Goal: Use online tool/utility: Utilize a website feature to perform a specific function

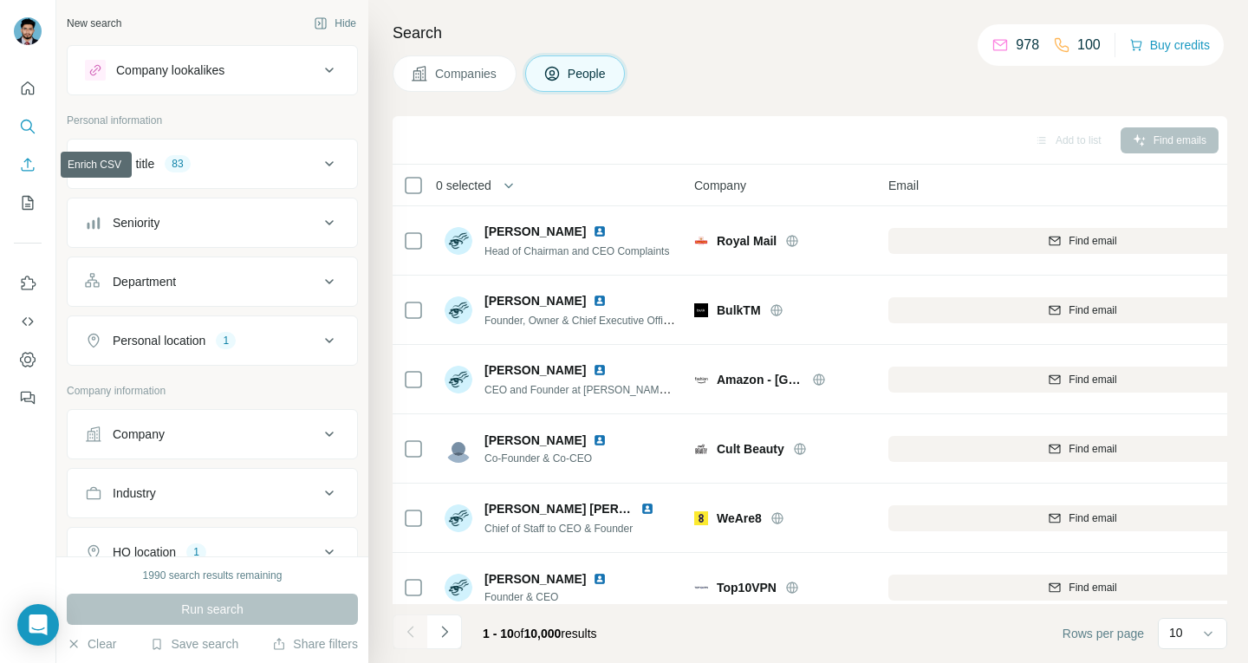
drag, startPoint x: 0, startPoint y: 0, endPoint x: 29, endPoint y: 165, distance: 167.3
click at [29, 165] on icon "Enrich CSV" at bounding box center [27, 164] width 17 height 17
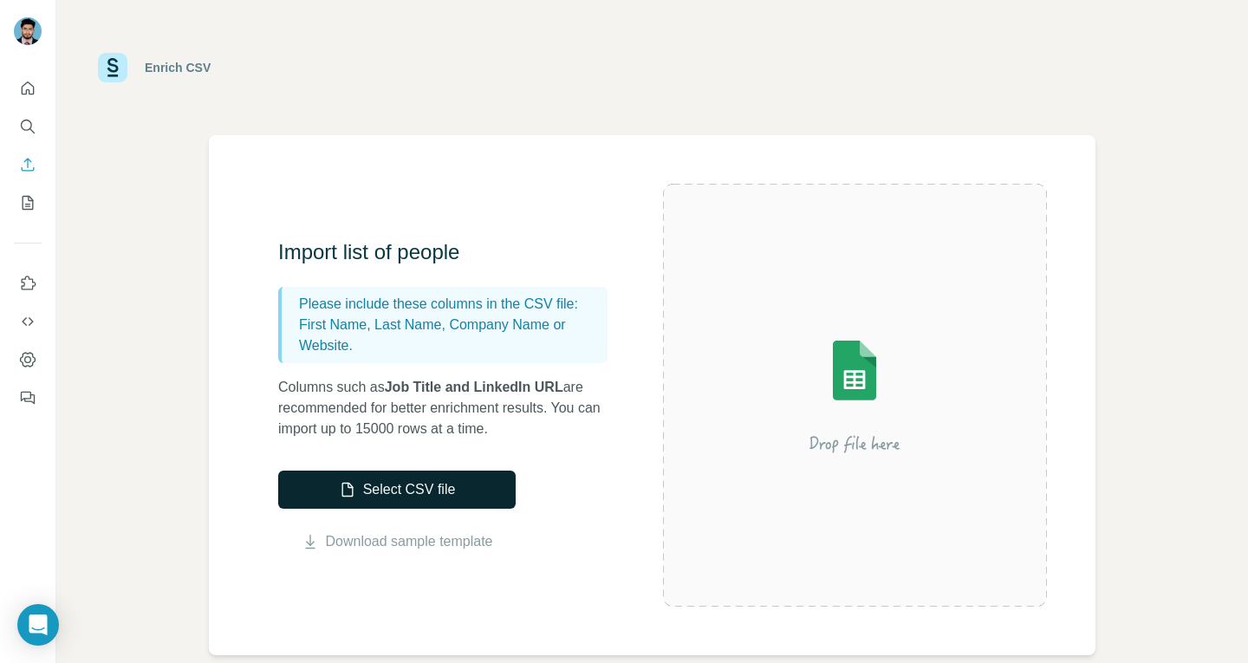
click at [440, 475] on button "Select CSV file" at bounding box center [397, 490] width 238 height 38
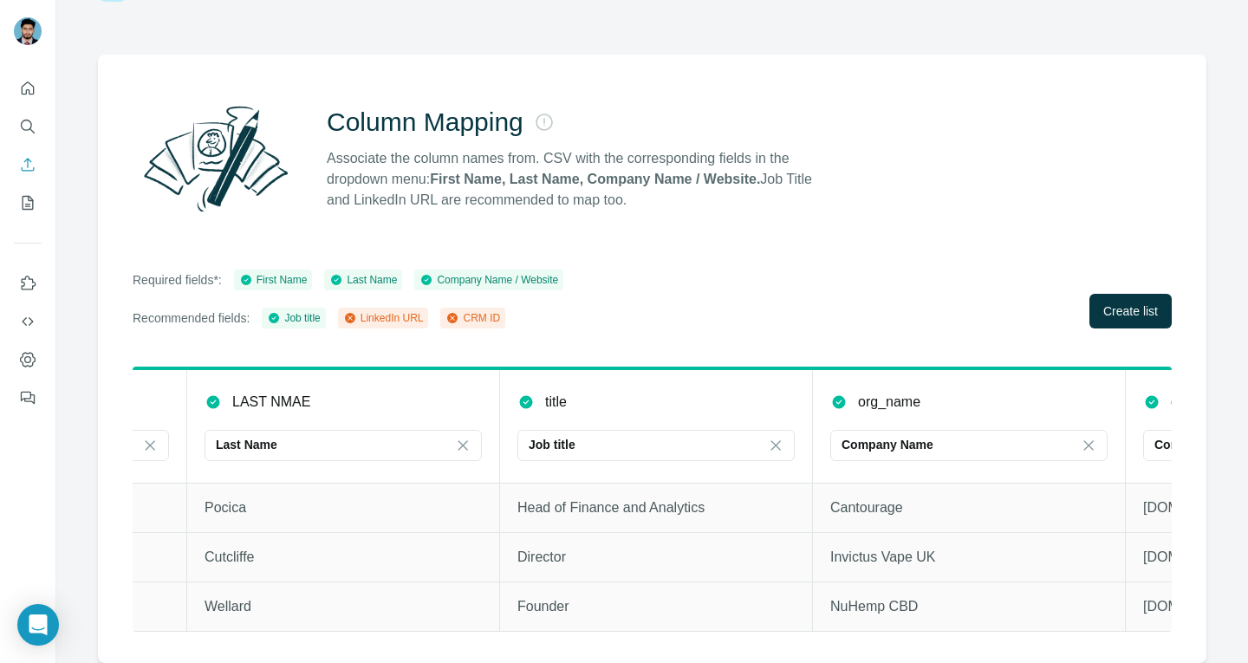
scroll to position [0, 539]
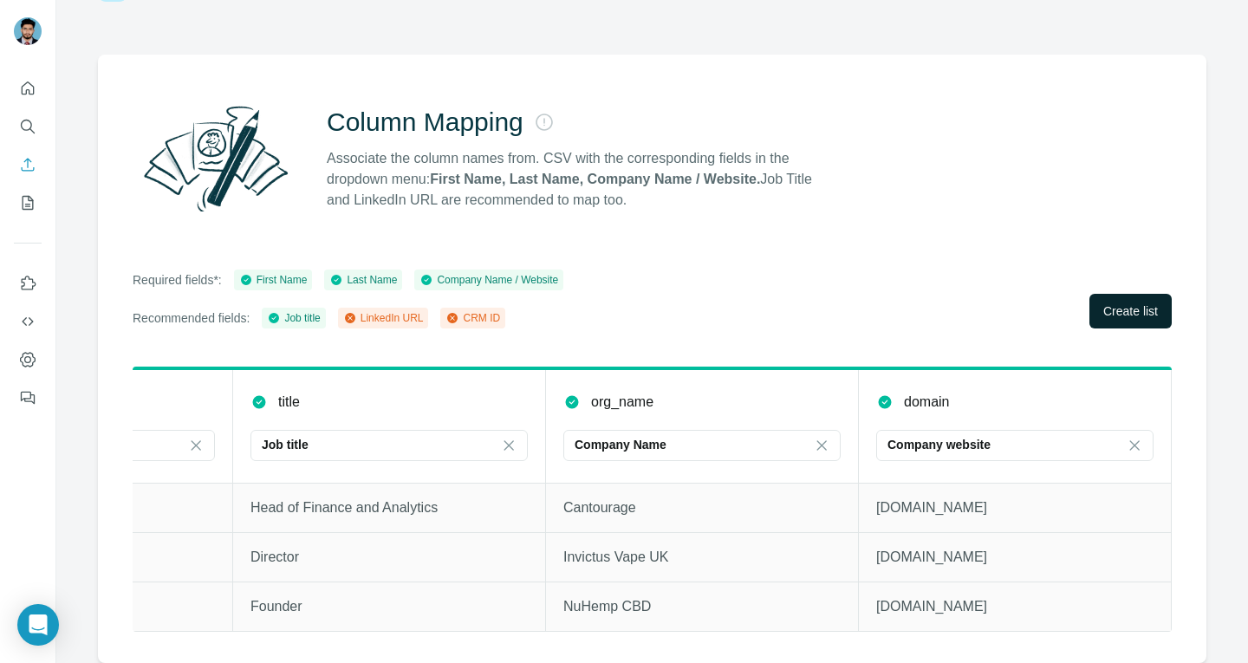
click at [1090, 304] on button "Create list" at bounding box center [1131, 311] width 82 height 35
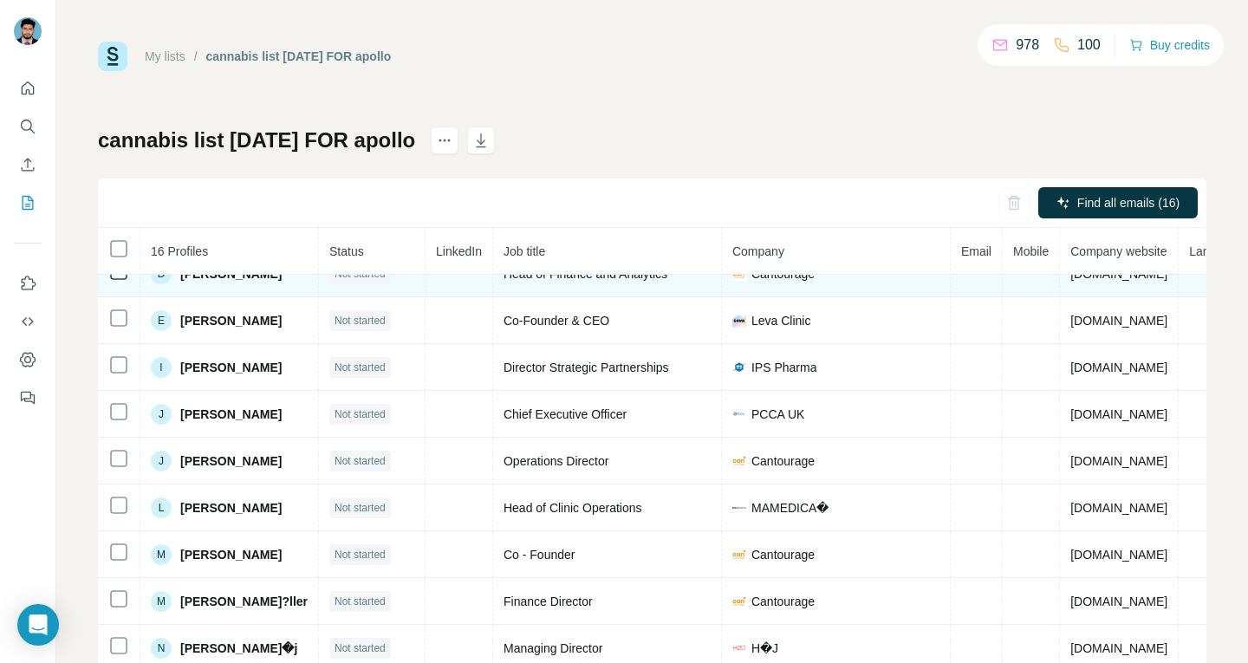
scroll to position [66, 0]
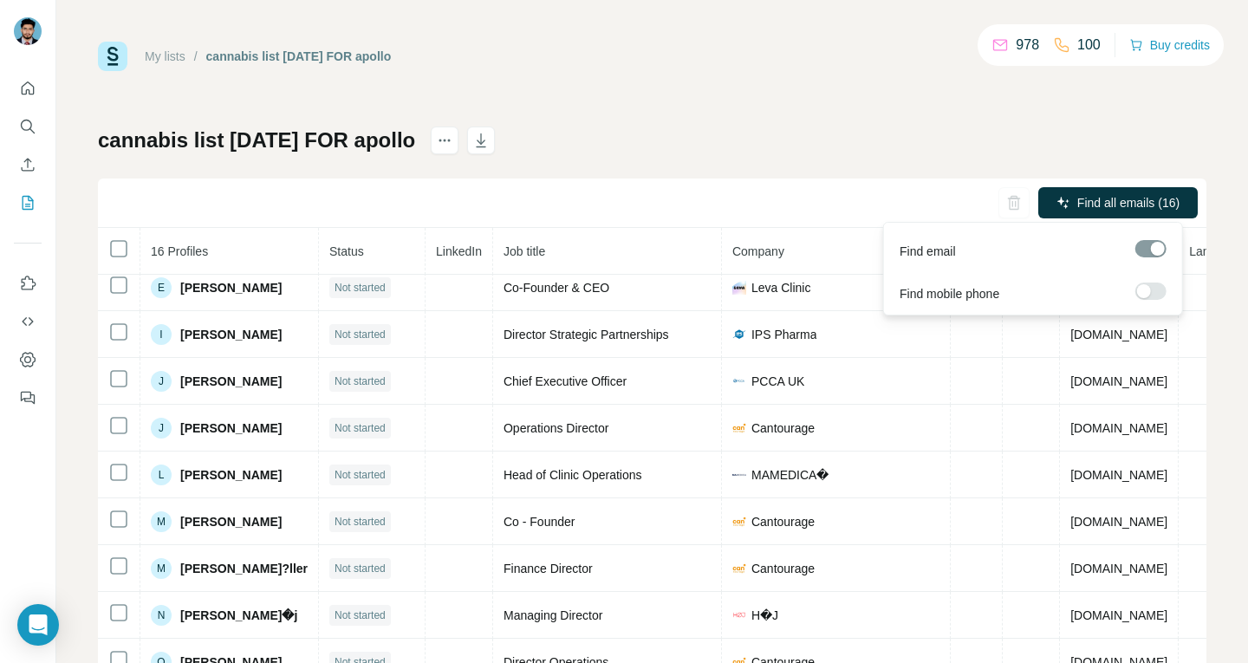
click at [1159, 295] on label at bounding box center [1151, 291] width 31 height 17
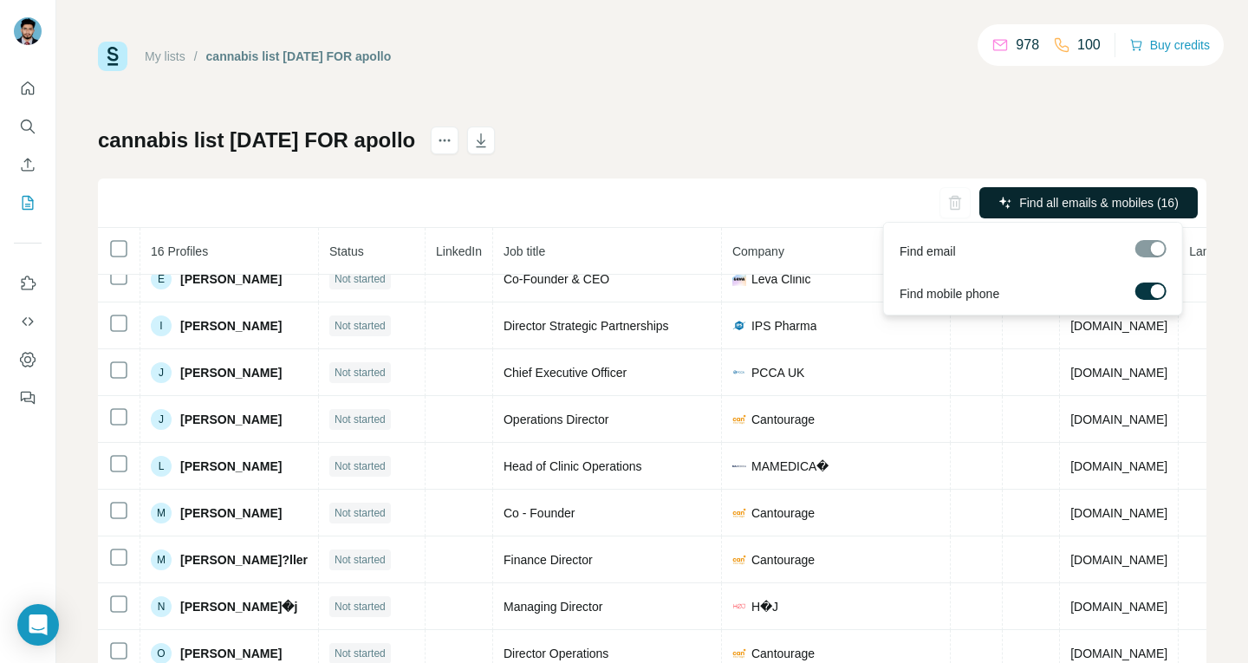
click at [1102, 205] on span "Find all emails & mobiles (16)" at bounding box center [1100, 202] width 160 height 17
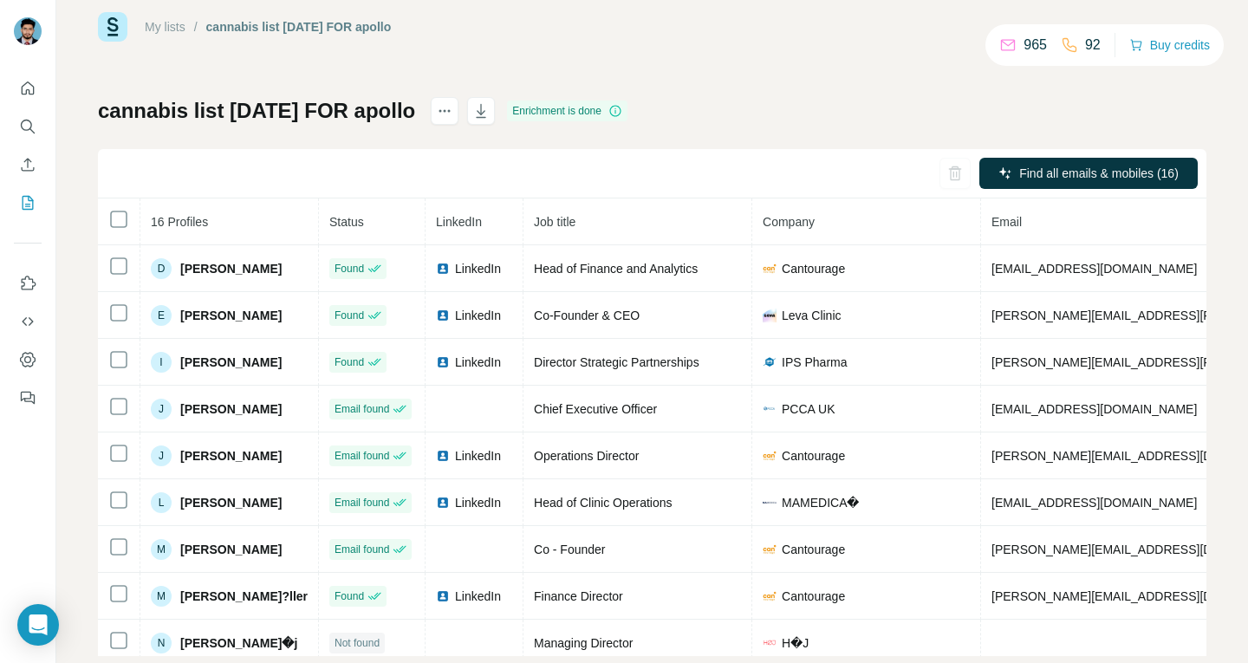
scroll to position [0, 0]
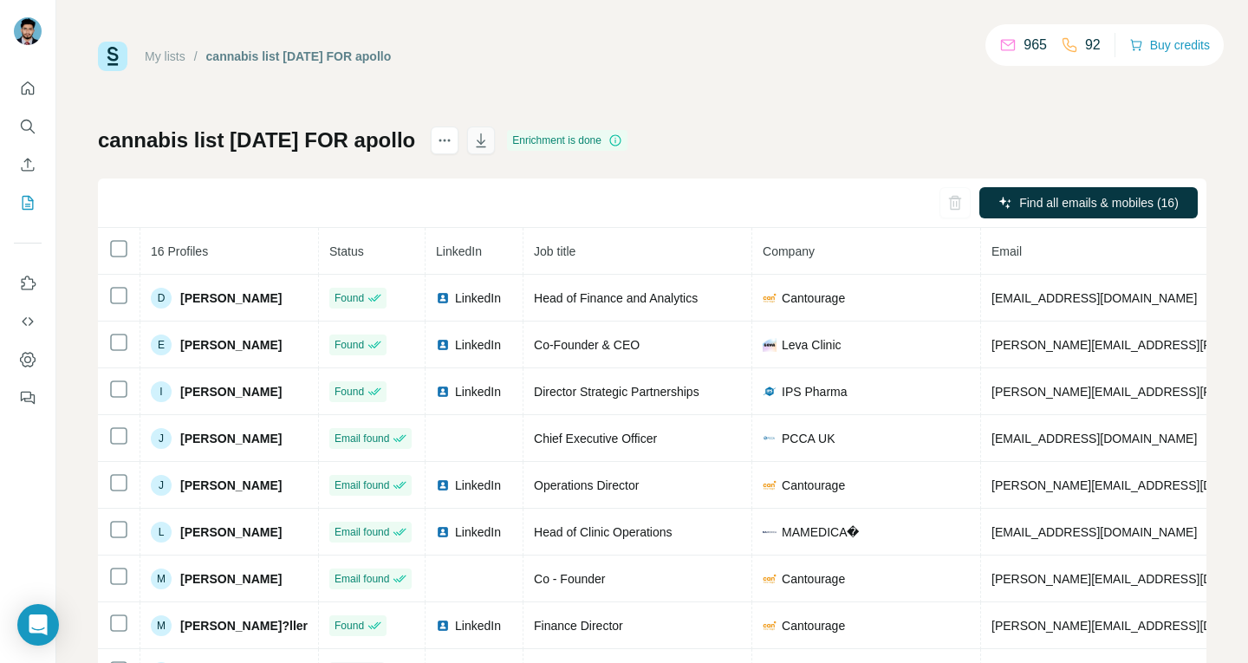
click at [490, 144] on icon "button" at bounding box center [480, 140] width 17 height 17
click at [30, 157] on icon "Enrich CSV" at bounding box center [27, 164] width 17 height 17
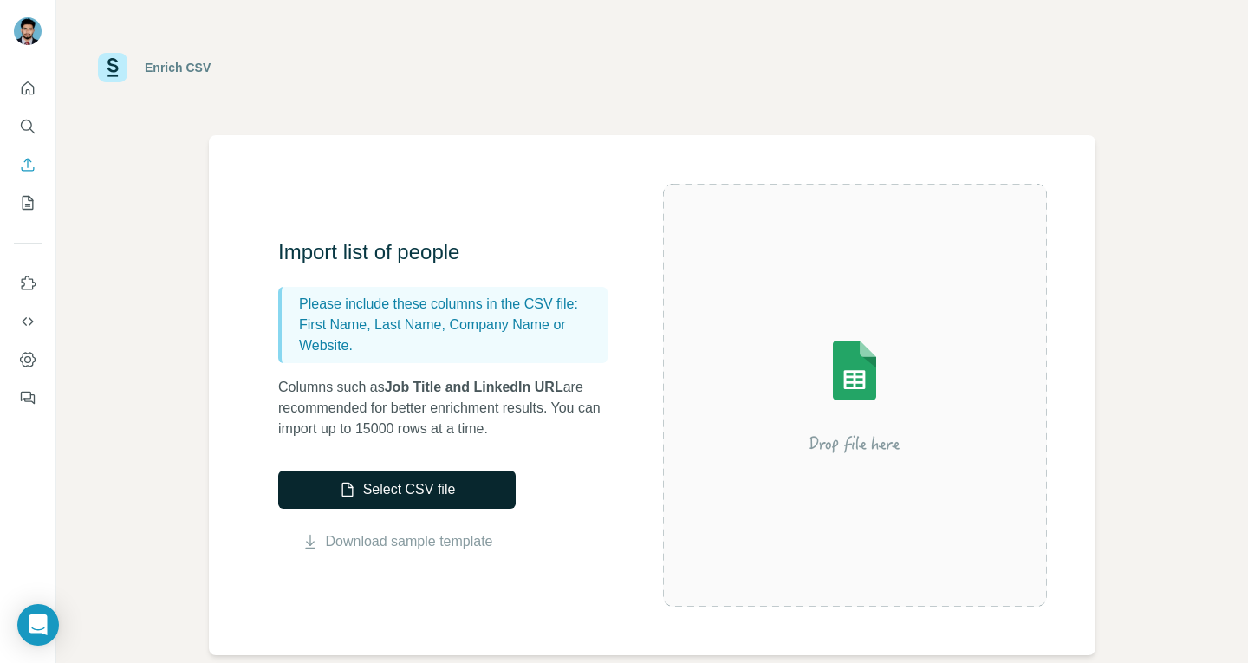
click at [418, 490] on button "Select CSV file" at bounding box center [397, 490] width 238 height 38
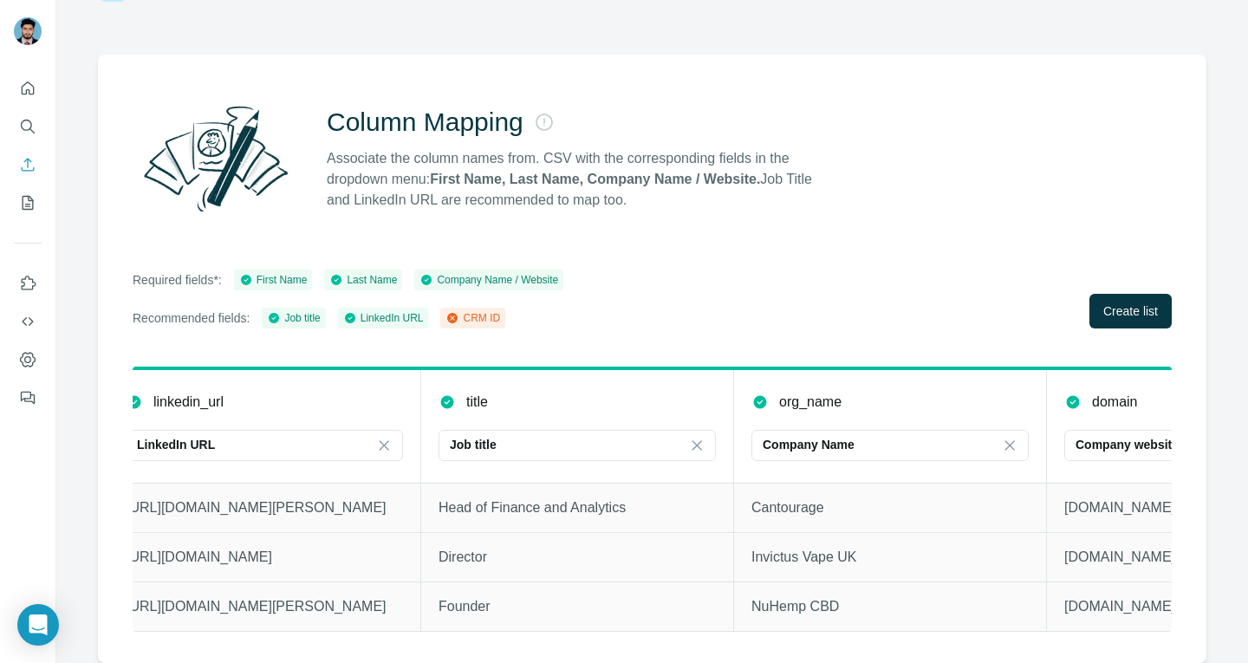
scroll to position [0, 852]
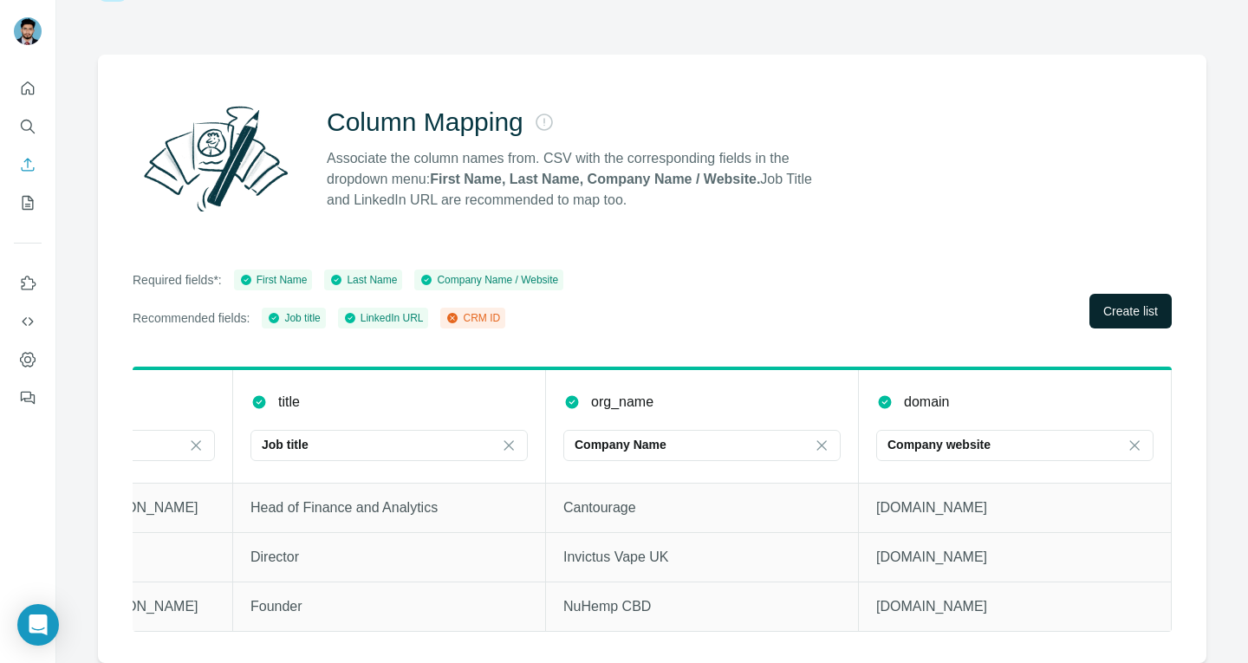
click at [1107, 303] on span "Create list" at bounding box center [1131, 311] width 55 height 17
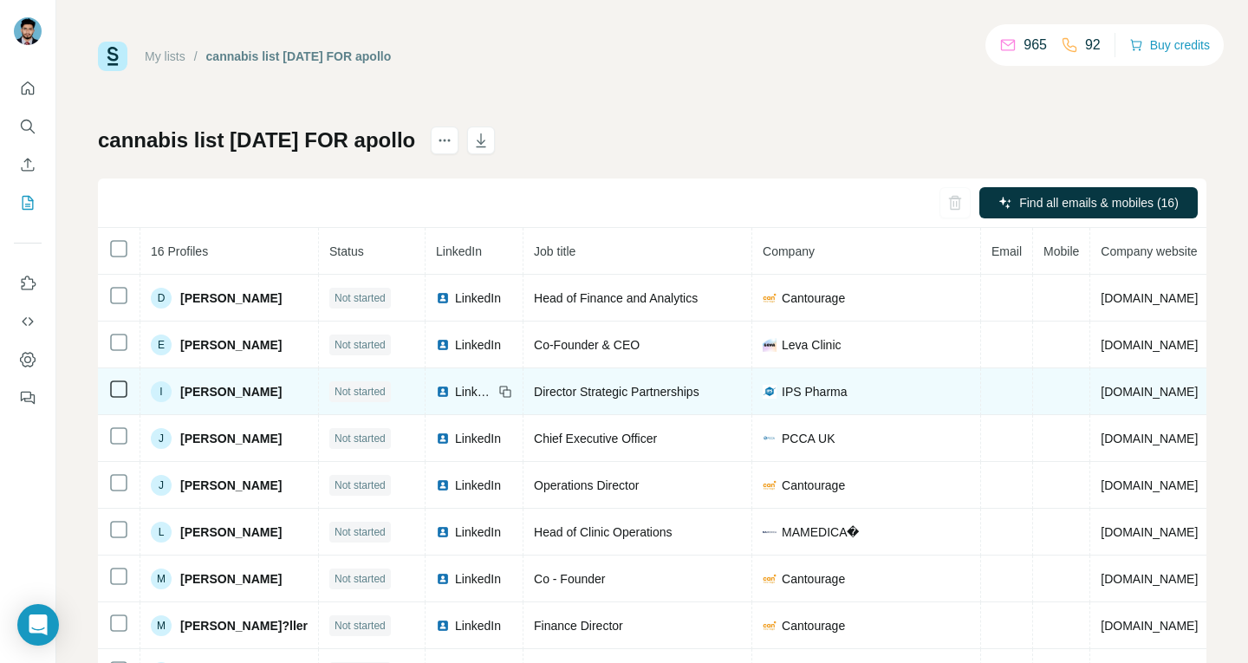
scroll to position [0, 159]
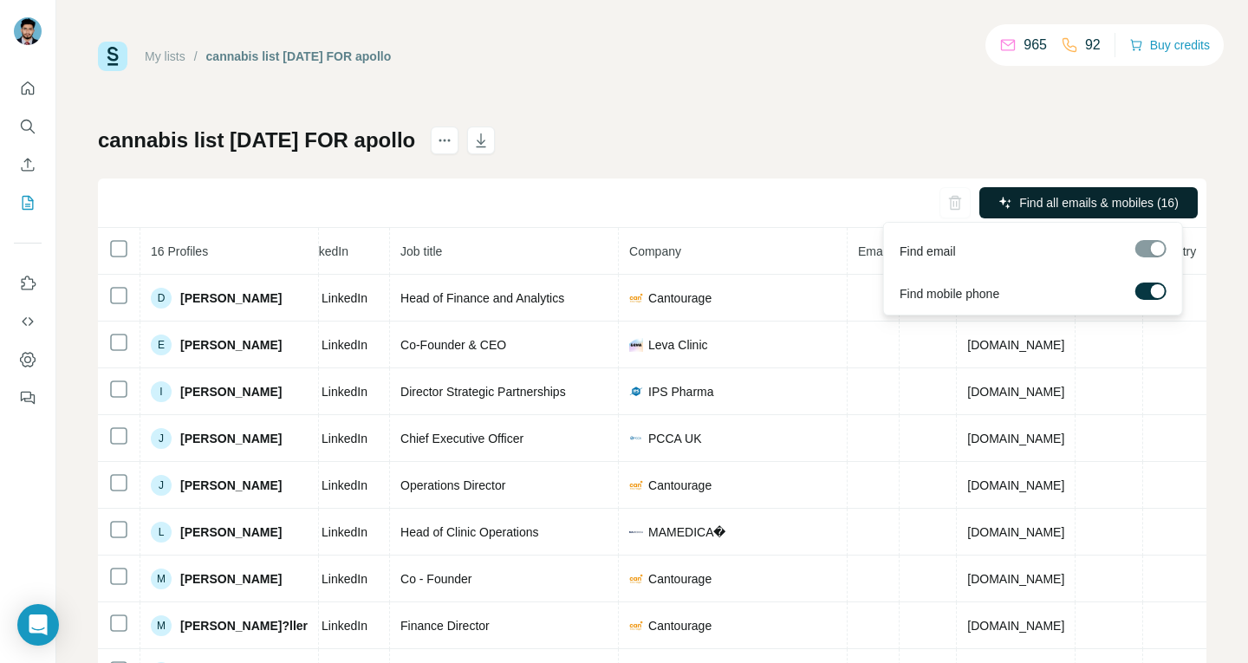
click at [1058, 212] on button "Find all emails & mobiles (16)" at bounding box center [1089, 202] width 218 height 31
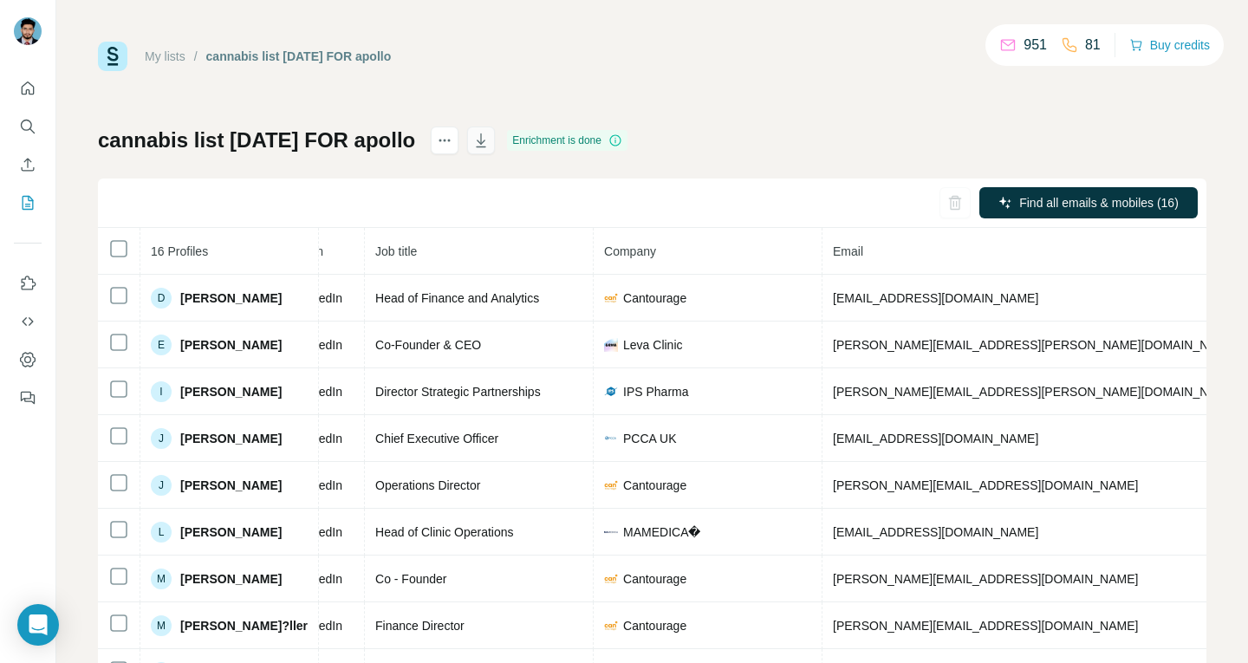
click at [490, 134] on icon "button" at bounding box center [480, 140] width 17 height 17
